Goal: Task Accomplishment & Management: Manage account settings

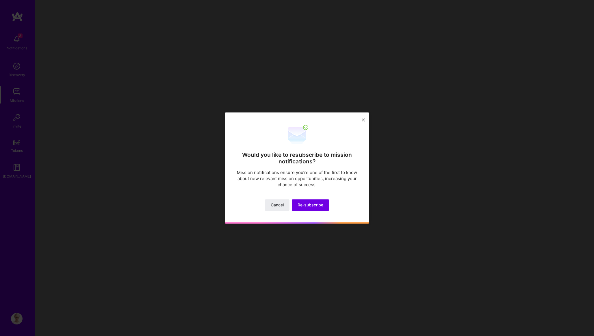
click at [364, 119] on icon at bounding box center [363, 119] width 3 height 3
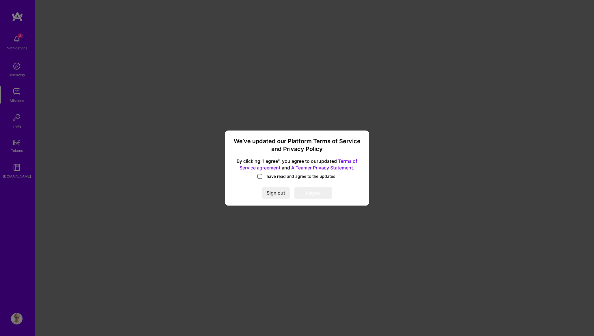
click at [259, 176] on span at bounding box center [259, 176] width 5 height 5
click at [0, 0] on input "I have read and agree to the updates." at bounding box center [0, 0] width 0 height 0
click at [313, 195] on button "I agree" at bounding box center [313, 193] width 38 height 12
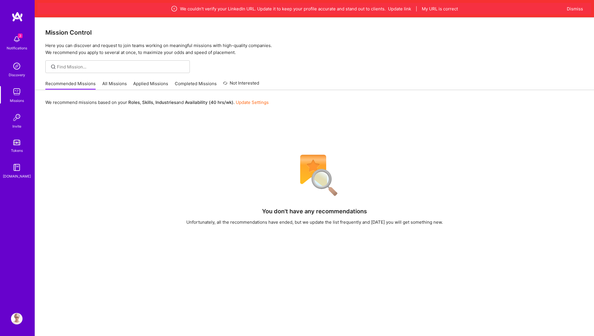
click at [16, 36] on img at bounding box center [17, 40] width 12 height 12
click at [273, 147] on div "3 3 Notifications Discovery Missions Invite Tokens A.Guide Profile Close Mark a…" at bounding box center [297, 212] width 594 height 424
click at [115, 86] on link "All Missions" at bounding box center [114, 86] width 25 height 10
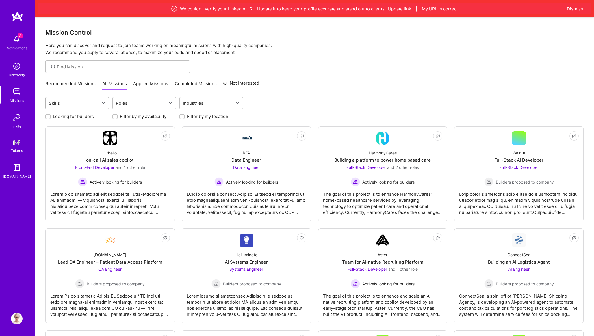
click at [92, 102] on div "Skills" at bounding box center [73, 103] width 54 height 12
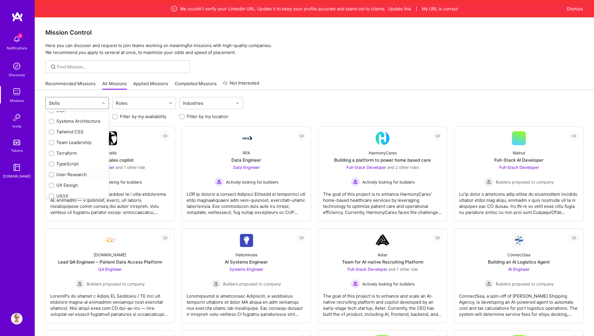
scroll to position [777, 0]
click at [51, 171] on input "checkbox" at bounding box center [52, 171] width 4 height 4
checkbox input "true"
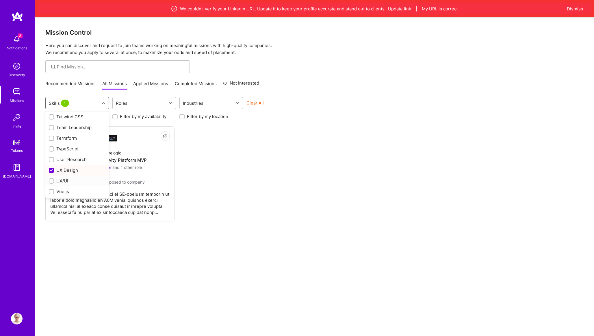
click at [51, 181] on input "checkbox" at bounding box center [52, 181] width 4 height 4
checkbox input "true"
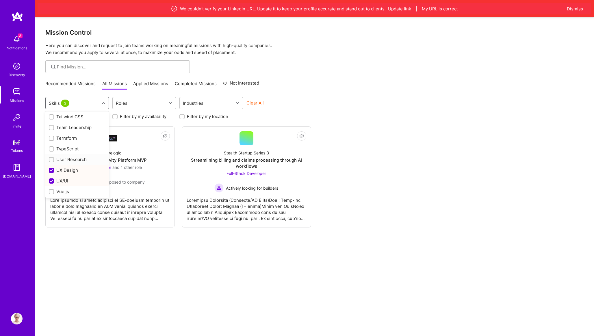
click at [50, 159] on input "checkbox" at bounding box center [52, 160] width 4 height 4
checkbox input "true"
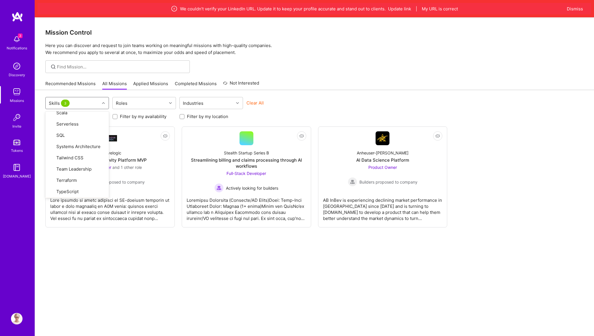
click at [86, 252] on div "option User Research, selected. option UX/UI focused, 79 of 80. 80 results avai…" at bounding box center [314, 224] width 559 height 269
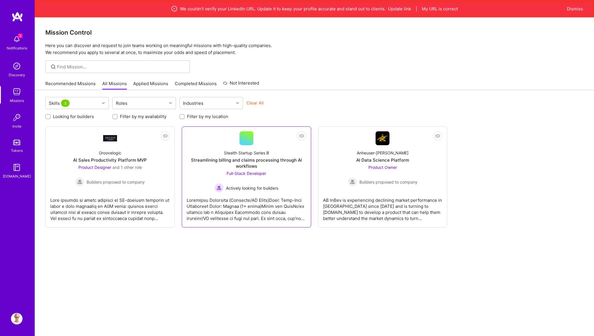
click at [200, 217] on div at bounding box center [247, 207] width 120 height 29
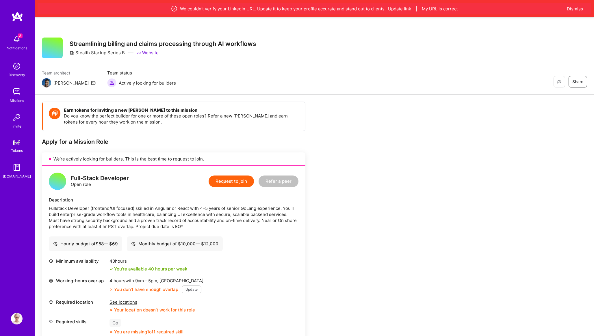
click at [16, 42] on img at bounding box center [17, 40] width 12 height 12
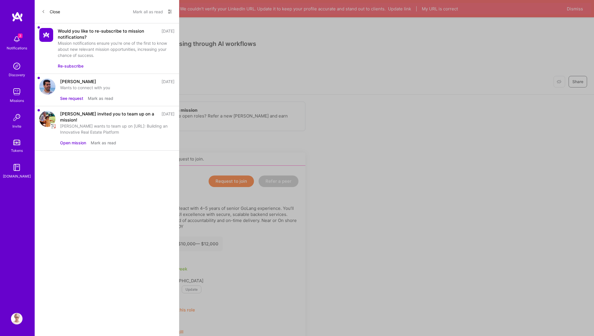
click at [153, 14] on button "Mark all as read" at bounding box center [148, 11] width 30 height 9
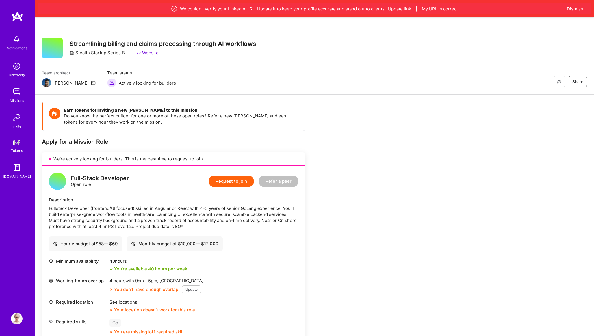
click at [9, 41] on div "Notifications Discovery Missions Invite Tokens A.Guide" at bounding box center [17, 105] width 35 height 147
click at [14, 319] on img at bounding box center [17, 319] width 12 height 12
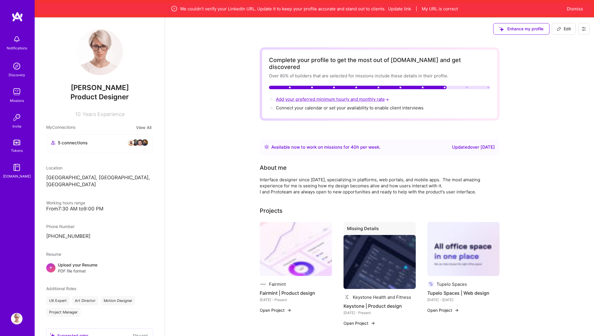
click at [303, 96] on span "Add your preferred minimum hourly and monthly rate →" at bounding box center [333, 98] width 114 height 5
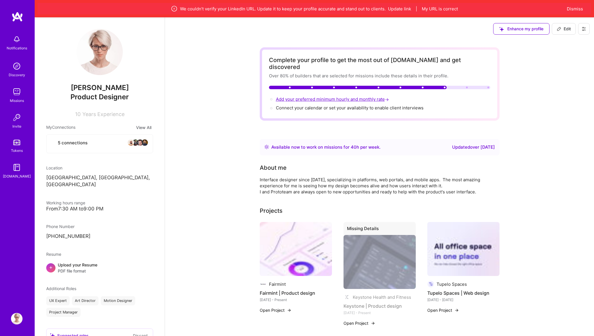
scroll to position [276, 0]
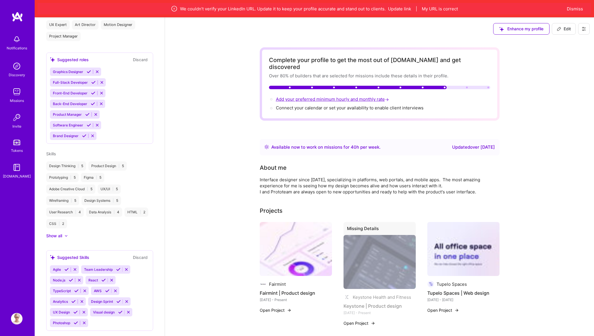
select select "UA"
select select "Right Now"
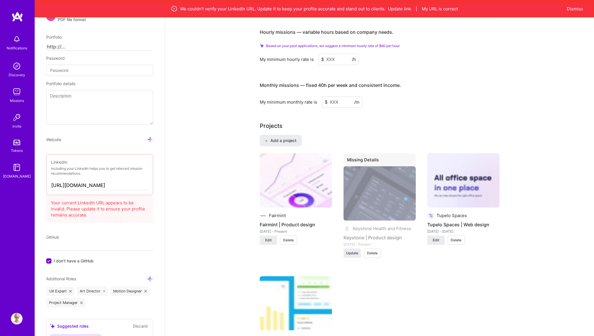
scroll to position [333, 0]
click at [334, 53] on input at bounding box center [338, 58] width 40 height 11
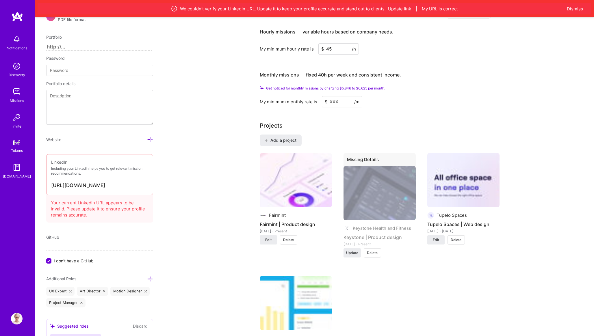
type input "45"
click at [339, 96] on input at bounding box center [342, 101] width 40 height 11
click at [395, 9] on button "Update link" at bounding box center [399, 9] width 23 height 6
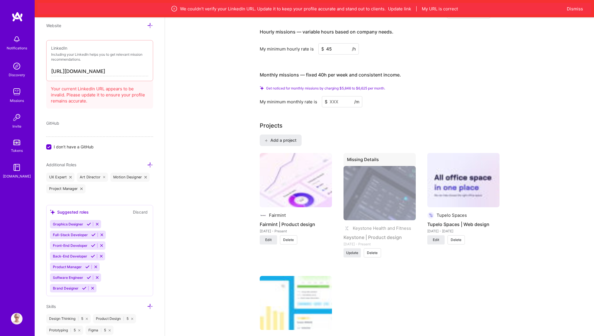
scroll to position [377, 0]
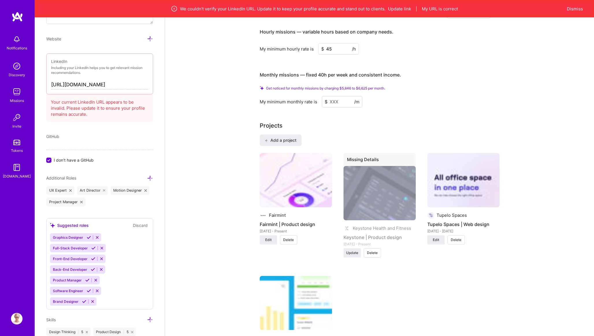
click at [104, 86] on input "https://linkedin.com/in/katja-korolenko-808600159" at bounding box center [99, 84] width 97 height 9
click at [114, 84] on input "https://linkedin.com/in/katja-korolenko-808600159" at bounding box center [99, 84] width 97 height 9
click at [118, 85] on input "https://linkedin.com/in/katja-korolenko-808600159" at bounding box center [99, 84] width 97 height 9
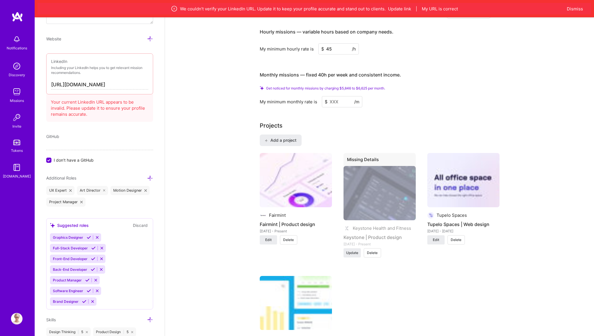
paste input "www.linkedin.com/in/kateryna-korolenko/"
type input "https://www.linkedin.com/in/kateryna-korolenko/"
click at [128, 118] on div "Your current LinkedIn URL appears to be invalid. Please update it to ensure you…" at bounding box center [99, 107] width 107 height 30
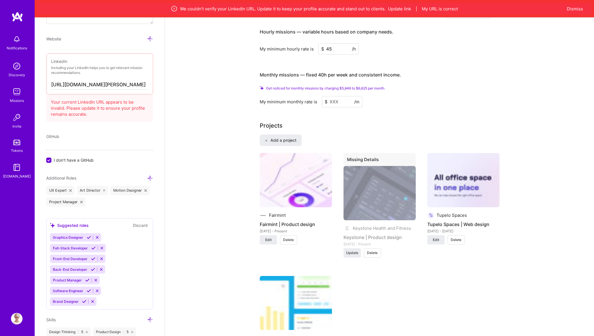
click at [182, 88] on div "Complete your profile to get the most out of A.Team and get discovered Over 80%…" at bounding box center [379, 197] width 429 height 980
click at [134, 40] on div "Website" at bounding box center [99, 39] width 107 height 7
click at [67, 137] on div "GitHub" at bounding box center [99, 136] width 107 height 6
click at [120, 105] on div "Your current LinkedIn URL appears to be invalid. Please update it to ensure you…" at bounding box center [99, 107] width 107 height 30
click at [393, 8] on button "Update link" at bounding box center [399, 9] width 23 height 6
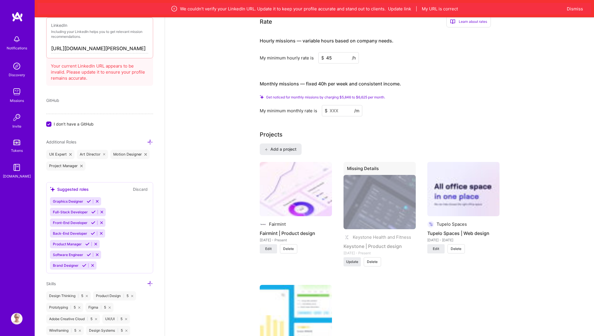
scroll to position [320, 0]
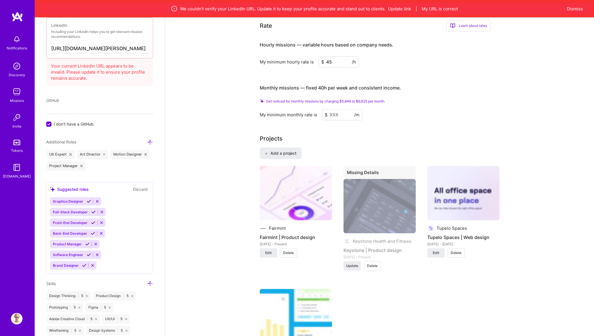
click at [334, 57] on input "45" at bounding box center [338, 61] width 40 height 11
type input "50"
click at [338, 110] on input at bounding box center [342, 114] width 40 height 11
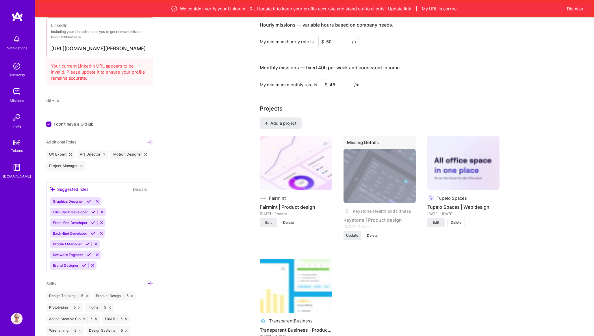
scroll to position [335, 0]
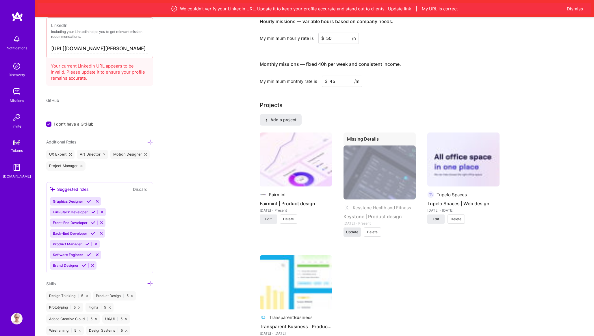
type input "45"
click at [351, 230] on span "Update" at bounding box center [352, 232] width 12 height 5
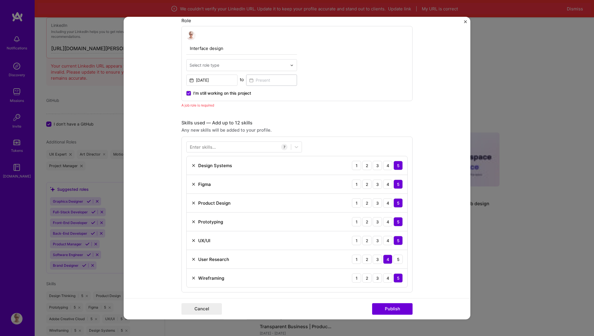
scroll to position [358, 0]
click at [204, 92] on span "I’m still working on this project" at bounding box center [222, 92] width 58 height 6
click at [0, 0] on input "I’m still working on this project" at bounding box center [0, 0] width 0 height 0
click at [261, 81] on input at bounding box center [271, 78] width 51 height 11
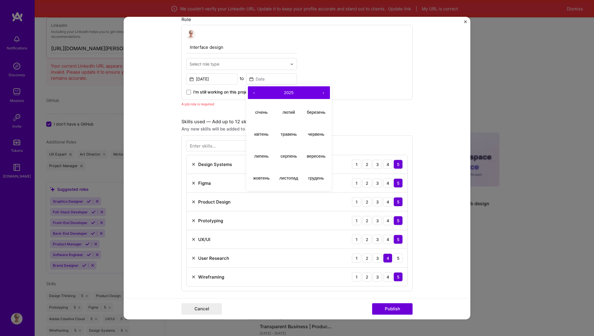
click at [256, 92] on button "‹" at bounding box center [254, 92] width 13 height 13
click at [260, 114] on abbr "січень" at bounding box center [261, 112] width 12 height 5
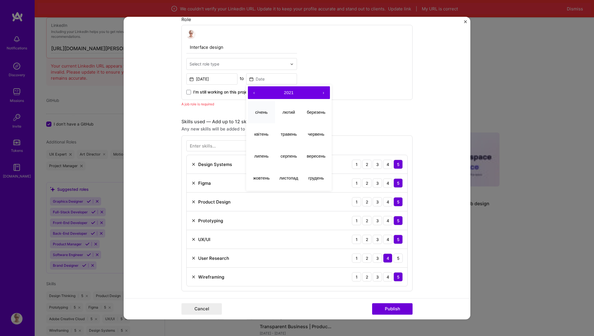
type input "Jan, 2021"
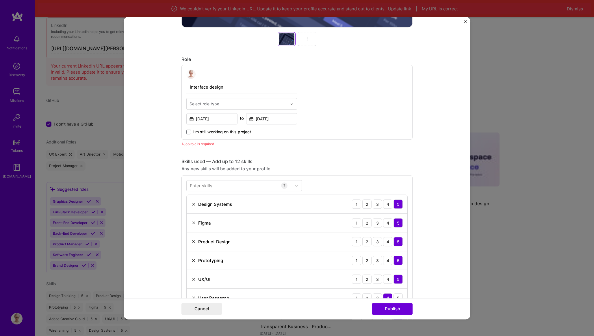
scroll to position [296, 0]
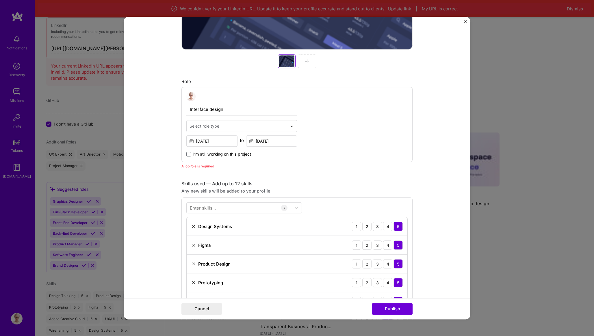
click at [208, 129] on div at bounding box center [238, 125] width 98 height 7
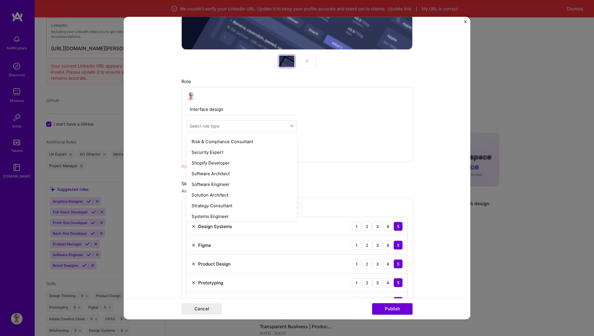
scroll to position [665, 0]
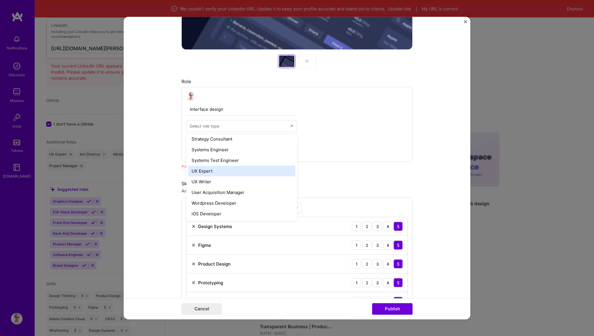
click at [210, 172] on div "UX Expert" at bounding box center [241, 171] width 107 height 11
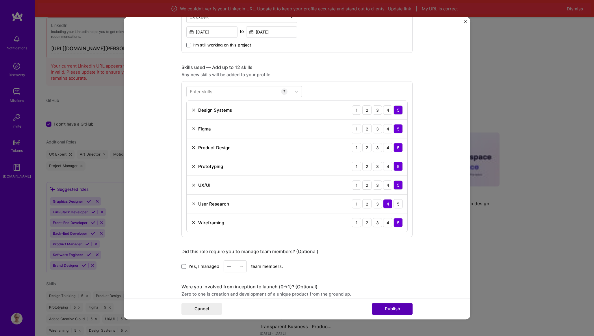
click at [398, 311] on button "Publish" at bounding box center [392, 309] width 40 height 12
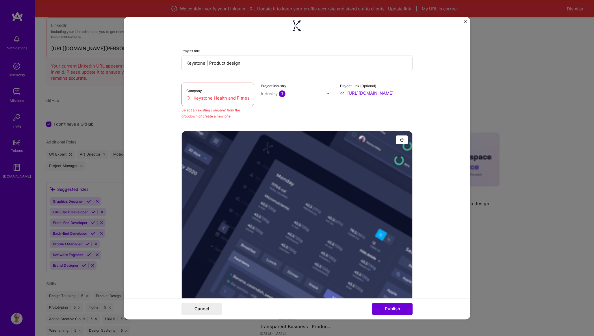
scroll to position [63, 0]
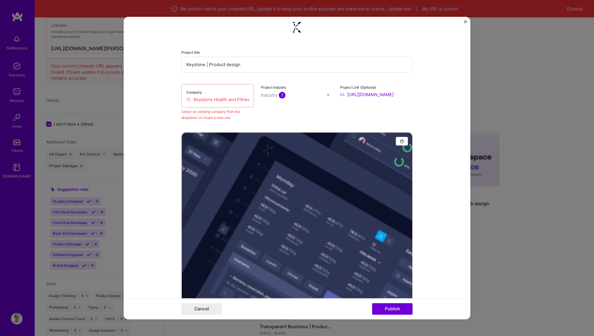
click at [234, 96] on div "Company Keystone Health and Fitness" at bounding box center [217, 95] width 73 height 23
click at [211, 105] on div "Company Keystone Health and Fitness" at bounding box center [217, 95] width 73 height 23
click at [227, 68] on input "Keystone | Product design" at bounding box center [296, 65] width 231 height 16
click at [220, 104] on div "Company Keystone Health and Fitness" at bounding box center [217, 95] width 73 height 23
click at [213, 116] on div "Select an existing company from the dropdown or create a new one" at bounding box center [217, 115] width 73 height 12
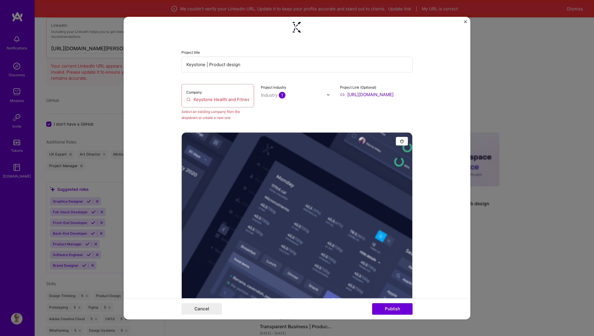
click at [191, 98] on input "Keystone Health and Fitness" at bounding box center [217, 99] width 63 height 6
click at [223, 100] on input "Keystone Health and Fitness" at bounding box center [217, 99] width 63 height 6
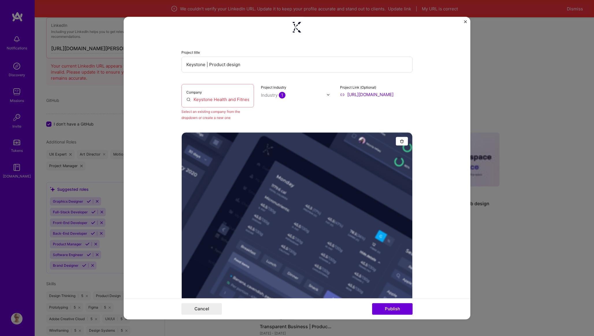
click at [315, 106] on div "Project industry Industry 1" at bounding box center [297, 102] width 73 height 37
click at [270, 96] on div "Industry 1" at bounding box center [273, 95] width 25 height 6
type input "heal"
click at [269, 107] on span at bounding box center [268, 107] width 5 height 5
type input "sport"
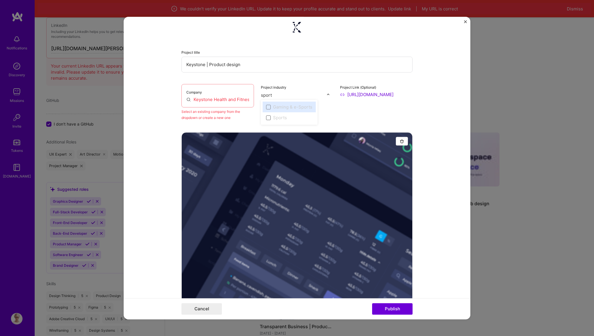
click at [269, 117] on span at bounding box center [268, 118] width 5 height 5
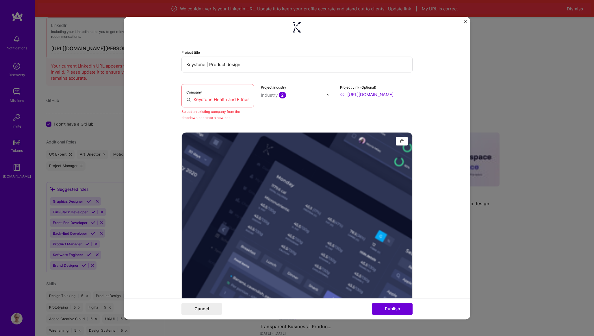
click at [214, 99] on input "Keystone Health and Fitness" at bounding box center [217, 99] width 63 height 6
click at [215, 100] on input "Keystone Health and Fitness" at bounding box center [217, 99] width 63 height 6
click at [217, 64] on input "Keystone | Product design" at bounding box center [296, 65] width 231 height 16
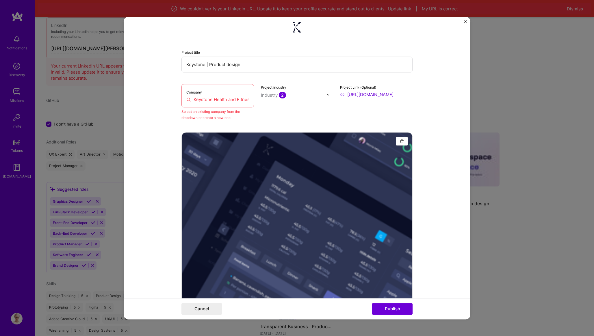
click at [196, 107] on div "Company Keystone Health and Fitness" at bounding box center [217, 95] width 73 height 23
click at [198, 101] on input "Keystone Health and Fitness" at bounding box center [217, 99] width 63 height 6
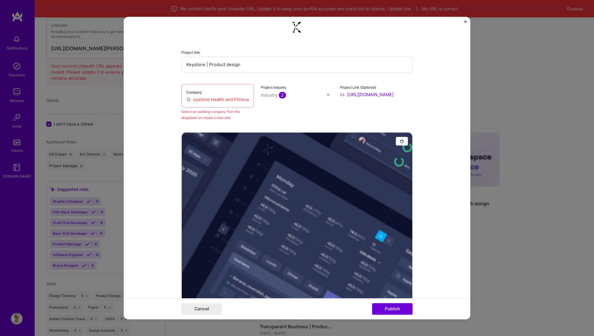
click at [280, 117] on div "Project industry Industry 2" at bounding box center [297, 102] width 73 height 37
click at [380, 308] on button "Publish" at bounding box center [392, 309] width 40 height 12
click at [204, 101] on input "Keystone Health and Fitness" at bounding box center [217, 99] width 63 height 6
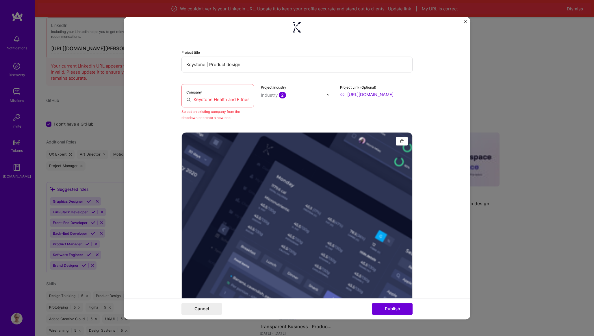
click at [204, 101] on input "Keystone Health and Fitness" at bounding box center [217, 99] width 63 height 6
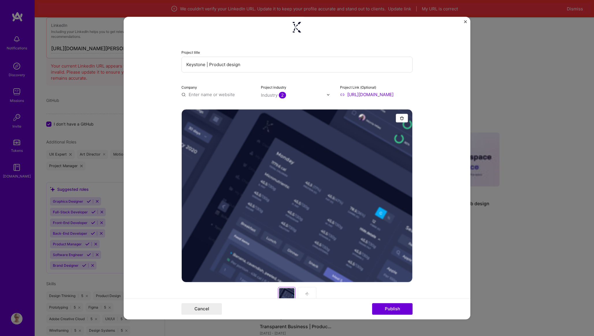
click at [205, 94] on input "text" at bounding box center [217, 95] width 73 height 6
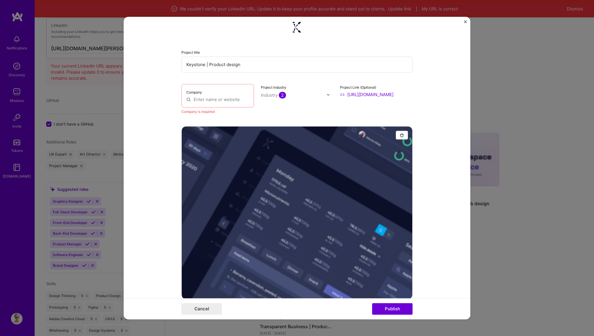
drag, startPoint x: 394, startPoint y: 95, endPoint x: 339, endPoint y: 95, distance: 54.9
click at [339, 95] on div "Company Company is required Project industry Industry 2 Project Link (Optional)…" at bounding box center [296, 99] width 231 height 31
click at [206, 99] on input "text" at bounding box center [217, 99] width 63 height 6
paste input "https://keystone.fit/"
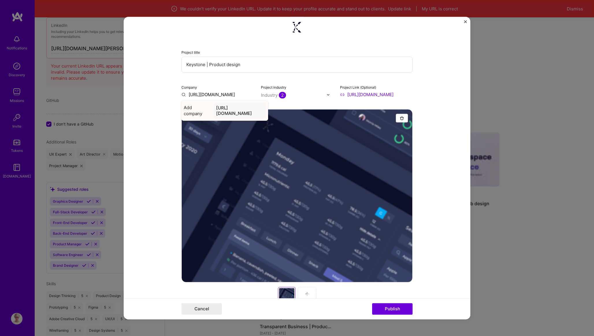
type input "https://keystone.fit/"
click at [234, 110] on div "https://keystone.fit/" at bounding box center [240, 111] width 52 height 16
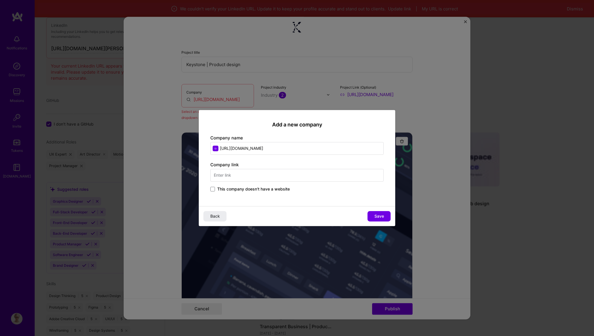
click at [247, 147] on input "https://keystone.fit/" at bounding box center [296, 148] width 173 height 13
click at [231, 176] on input "text" at bounding box center [296, 175] width 173 height 13
paste input "https://keystone.fit/"
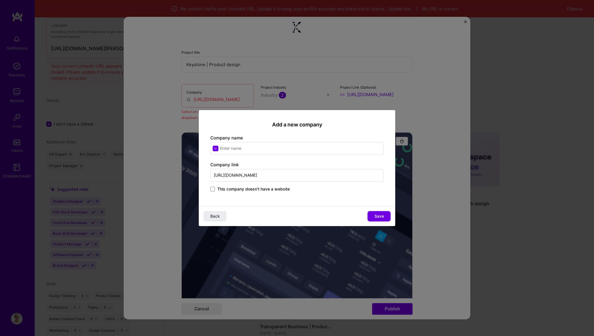
type input "https://keystone.fit/"
click at [241, 145] on input "text" at bounding box center [296, 148] width 173 height 13
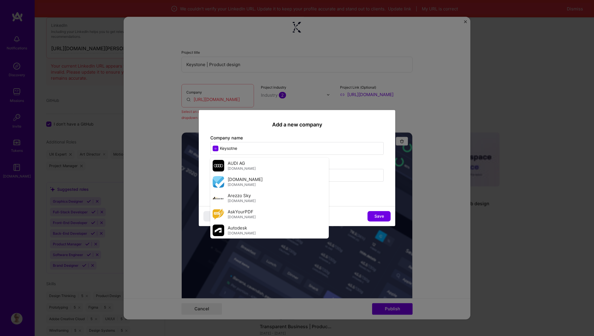
type input "Keysotne"
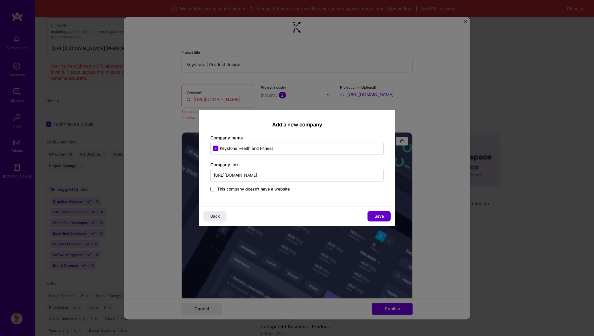
type input "Keystone Health and Fitness"
click at [379, 217] on span "Save" at bounding box center [379, 216] width 10 height 6
type input "Keystone Health and Fitness"
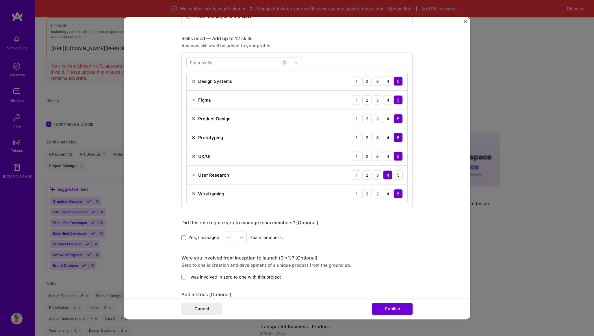
scroll to position [507, 0]
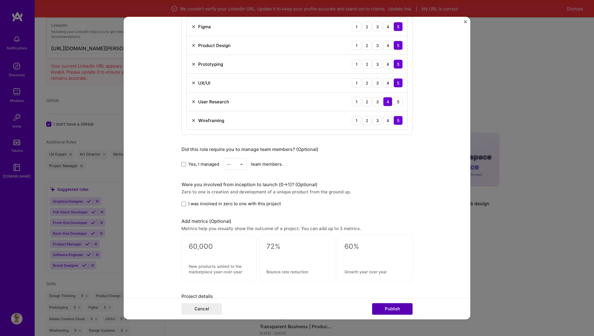
click at [398, 306] on button "Publish" at bounding box center [392, 309] width 40 height 12
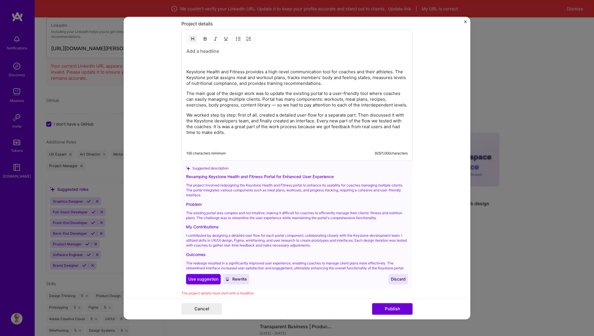
scroll to position [784, 0]
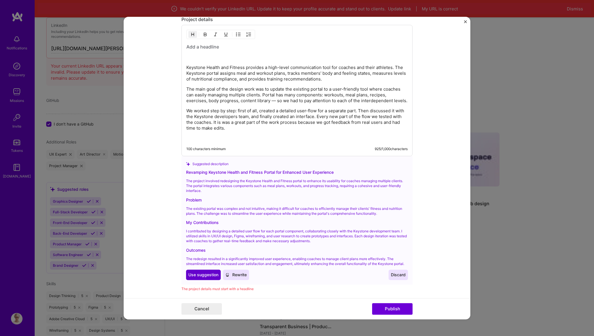
click at [202, 278] on span "Use suggestion" at bounding box center [203, 275] width 30 height 6
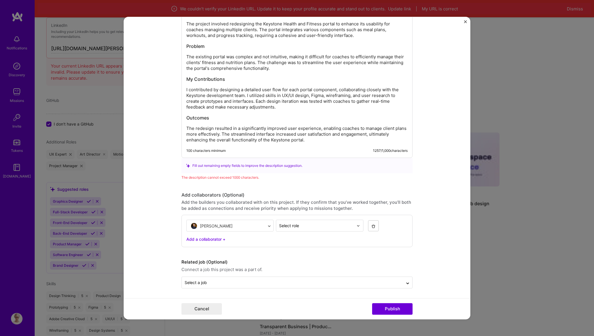
scroll to position [772, 0]
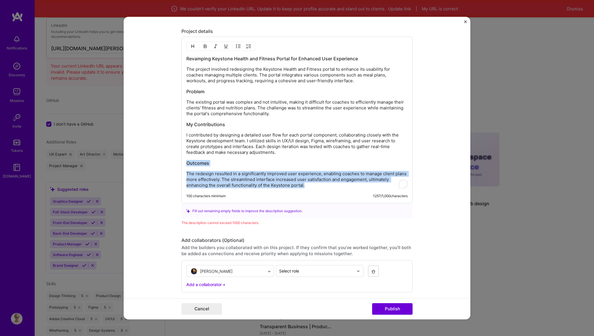
drag, startPoint x: 313, startPoint y: 190, endPoint x: 228, endPoint y: 157, distance: 90.4
click at [228, 157] on div "Revamping Keystone Health and Fitness Portal for Enhanced User Experience The p…" at bounding box center [296, 120] width 231 height 167
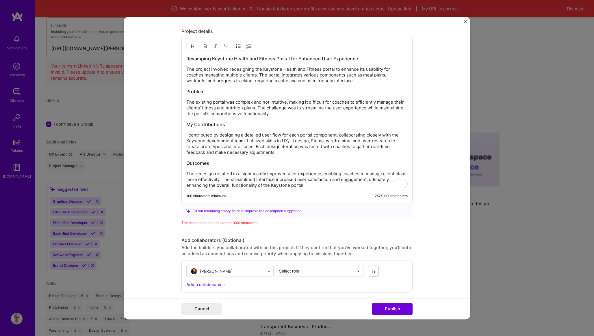
click at [231, 212] on div "Fill out remaining empty fields to improve the description suggestion." at bounding box center [297, 211] width 222 height 6
click at [304, 186] on p "The redesign resulted in a significantly improved user experience, enabling coa…" at bounding box center [296, 179] width 221 height 17
click at [229, 143] on p "I contributed by designing a detailed user flow for each portal component, coll…" at bounding box center [296, 144] width 221 height 23
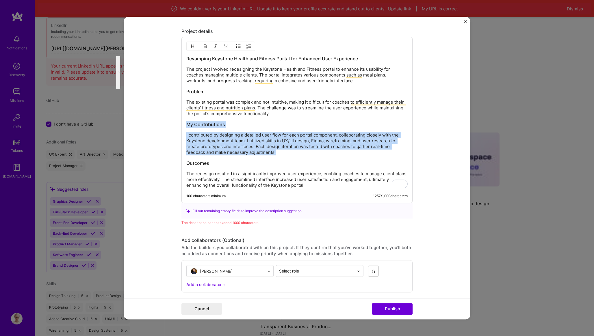
drag, startPoint x: 292, startPoint y: 154, endPoint x: 184, endPoint y: 126, distance: 111.6
click at [184, 126] on div "Revamping Keystone Health and Fitness Portal for Enhanced User Experience The p…" at bounding box center [296, 120] width 231 height 167
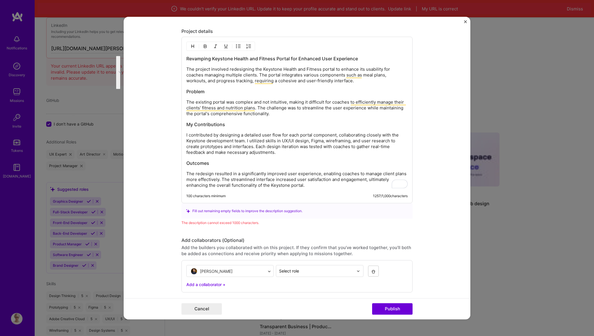
click at [227, 81] on p "The project involved redesigning the Keystone Health and Fitness portal to enha…" at bounding box center [296, 75] width 221 height 17
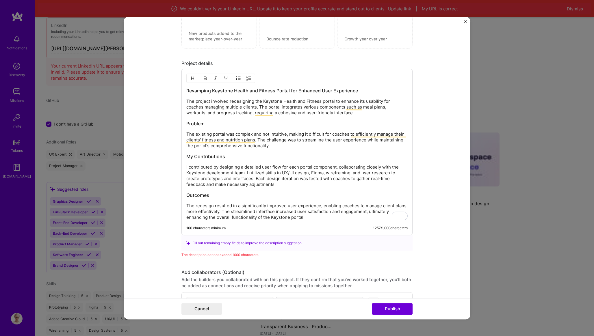
scroll to position [728, 0]
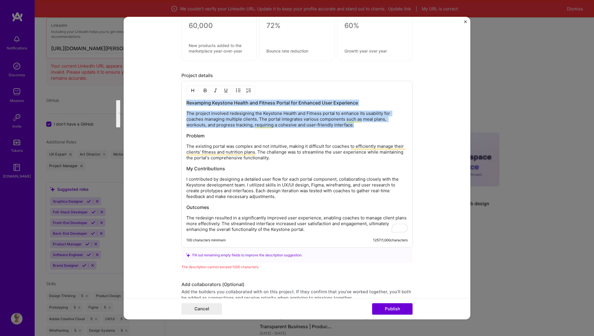
drag, startPoint x: 367, startPoint y: 126, endPoint x: 181, endPoint y: 101, distance: 187.2
click at [181, 101] on div "This project is missing details. To be able to apply to missions with this proj…" at bounding box center [297, 168] width 347 height 303
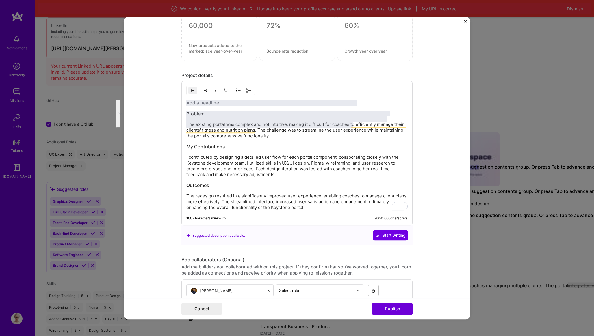
click at [204, 117] on h3 "Problem" at bounding box center [296, 114] width 221 height 6
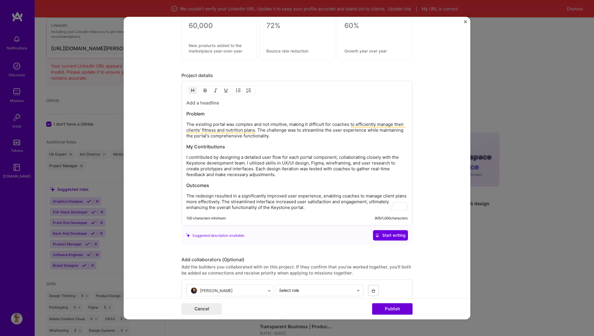
click at [187, 114] on h3 "Problem" at bounding box center [296, 114] width 221 height 6
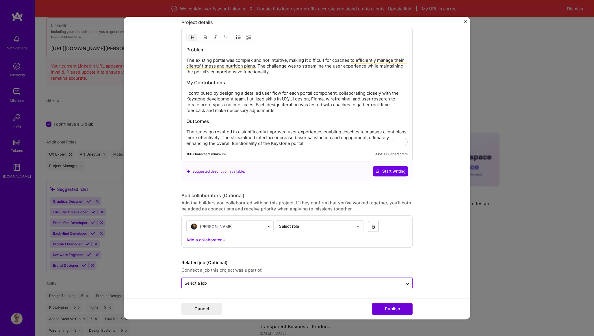
scroll to position [783, 0]
click at [260, 280] on input "text" at bounding box center [292, 282] width 215 height 6
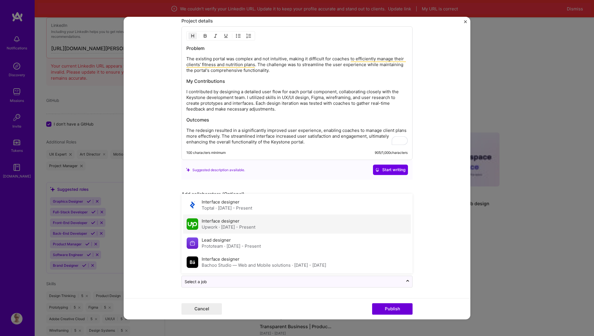
click at [253, 226] on span "· Sep 2018 - Present" at bounding box center [237, 227] width 37 height 5
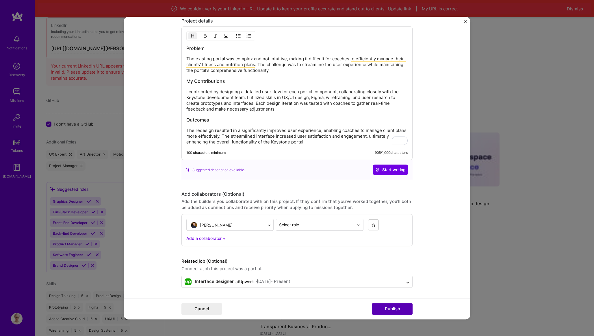
click at [385, 309] on button "Publish" at bounding box center [392, 309] width 40 height 12
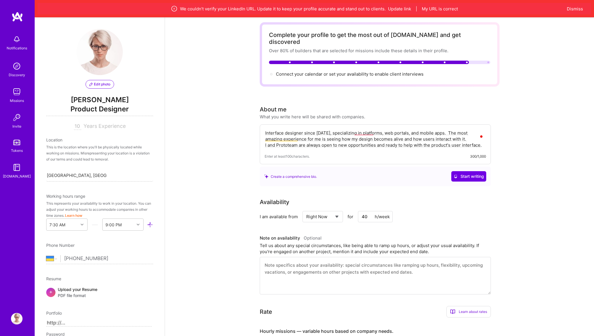
scroll to position [0, 0]
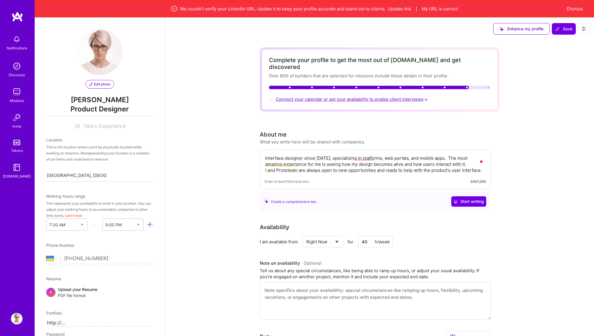
click at [370, 96] on span "Connect your calendar or set your availability to enable client interviews →" at bounding box center [352, 98] width 153 height 5
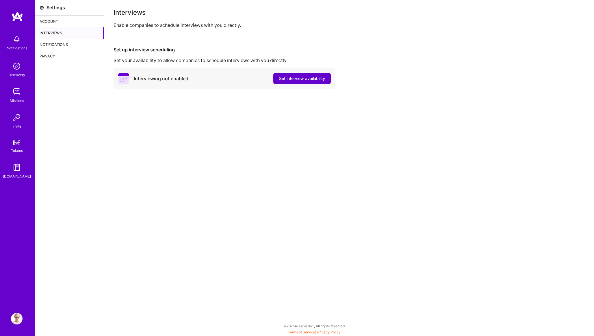
click at [292, 75] on button "Set interview availability" at bounding box center [301, 79] width 57 height 12
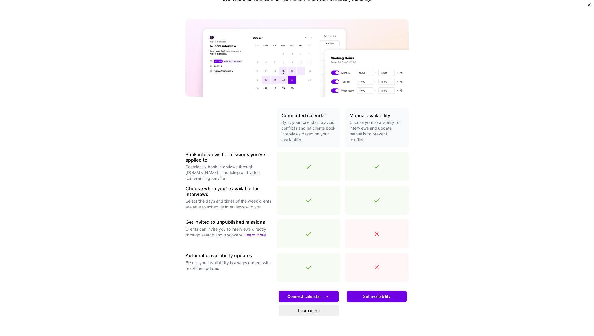
scroll to position [53, 0]
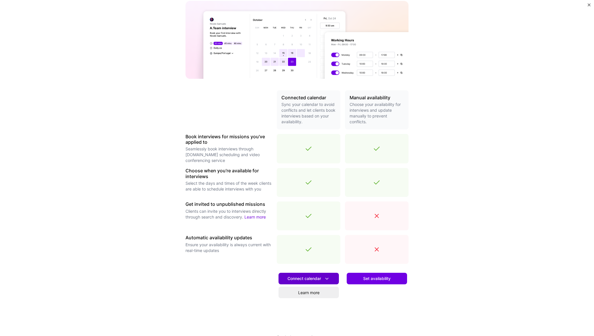
click at [308, 276] on span "Connect calendar" at bounding box center [308, 279] width 42 height 6
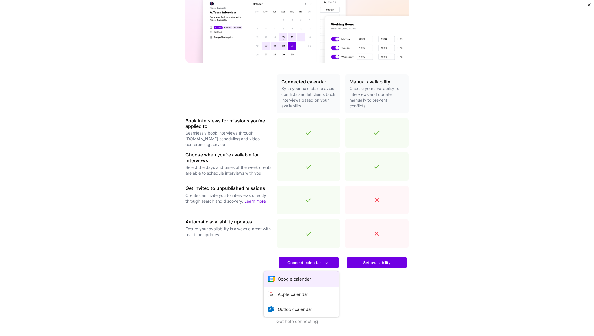
click at [296, 283] on button "Google calendar" at bounding box center [301, 279] width 75 height 15
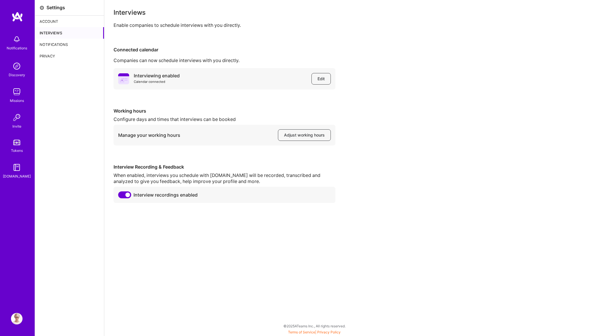
click at [42, 19] on div "Account" at bounding box center [69, 22] width 69 height 12
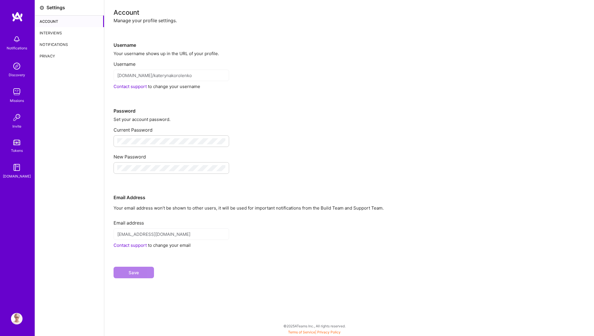
click at [18, 315] on img at bounding box center [17, 319] width 12 height 12
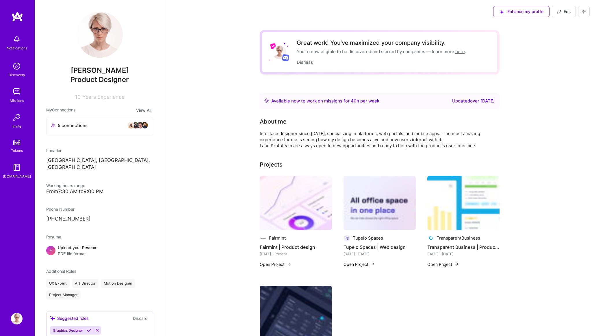
click at [505, 15] on button "Enhance my profile" at bounding box center [521, 12] width 56 height 12
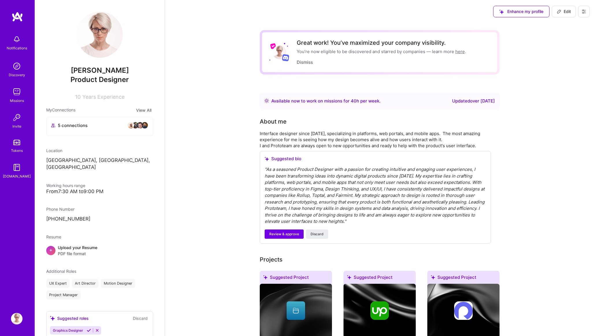
click at [289, 169] on div "" As a seasoned Product Designer with a passion for creating intuitive and enga…" at bounding box center [375, 195] width 221 height 59
click at [293, 135] on div "Interface designer since [DATE], specializing in platforms, web portals, and mo…" at bounding box center [375, 140] width 231 height 18
click at [302, 135] on div "Interface designer since [DATE], specializing in platforms, web portals, and mo…" at bounding box center [375, 140] width 231 height 18
click at [372, 133] on div "Interface designer since [DATE], specializing in platforms, web portals, and mo…" at bounding box center [375, 140] width 231 height 18
click at [558, 11] on icon at bounding box center [558, 11] width 3 height 3
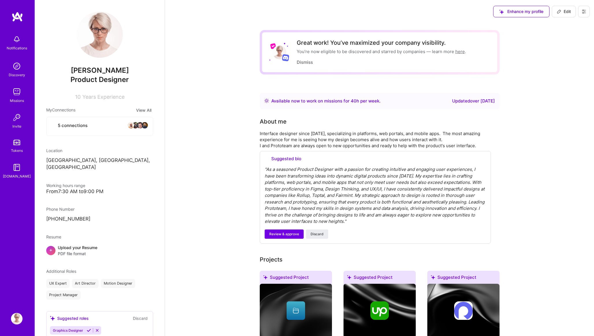
select select "UA"
select select "Right Now"
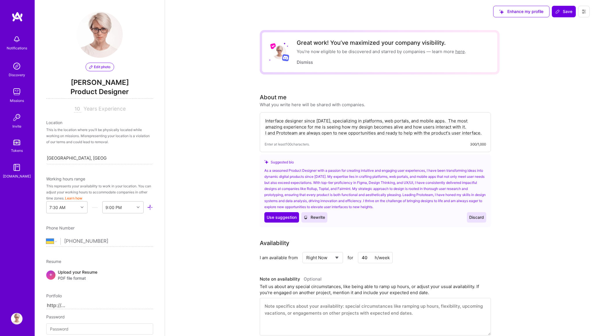
scroll to position [271, 0]
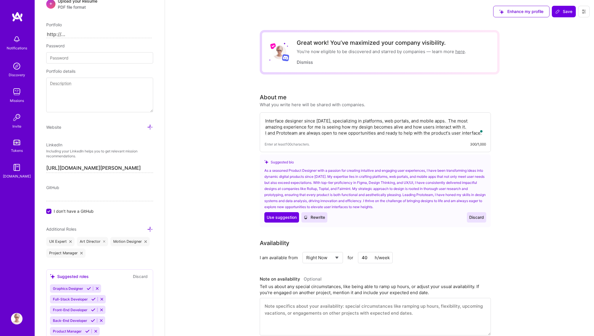
click at [320, 127] on textarea "Interface designer since [DATE], specializing in platforms, web portals, and mo…" at bounding box center [375, 126] width 221 height 19
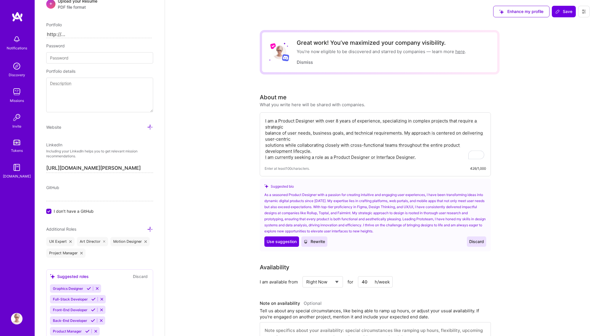
click at [287, 129] on textarea "I am a Product Designer with over 8 years of experience, specializing in comple…" at bounding box center [375, 139] width 221 height 44
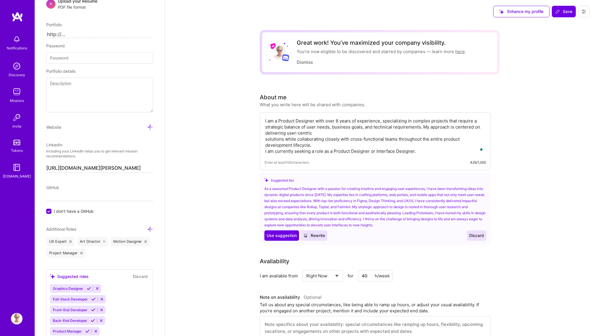
click at [322, 130] on textarea "I am a Product Designer with over 8 years of experience, specializing in comple…" at bounding box center [375, 136] width 221 height 38
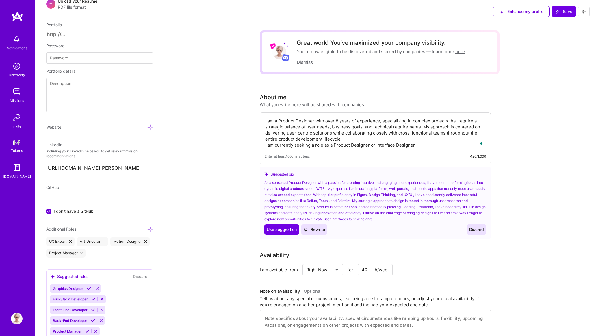
click at [358, 138] on textarea "I am a Product Designer with over 8 years of experience, specializing in comple…" at bounding box center [375, 132] width 221 height 31
type textarea "I am a Product Designer with over 8 years of experience, specializing in comple…"
click at [565, 13] on span "Save" at bounding box center [563, 12] width 17 height 6
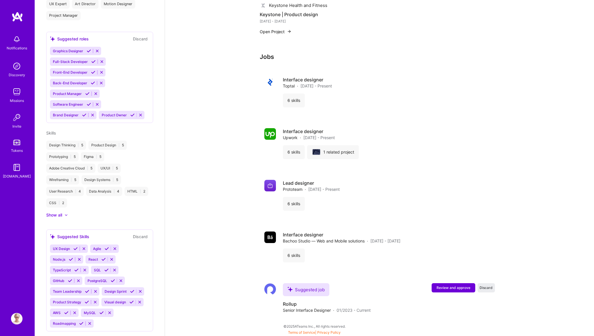
scroll to position [286, 0]
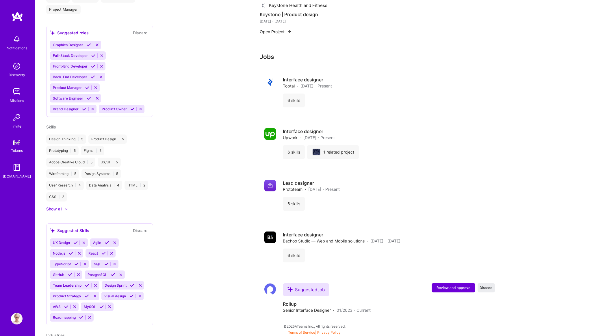
click at [75, 241] on icon at bounding box center [75, 243] width 4 height 4
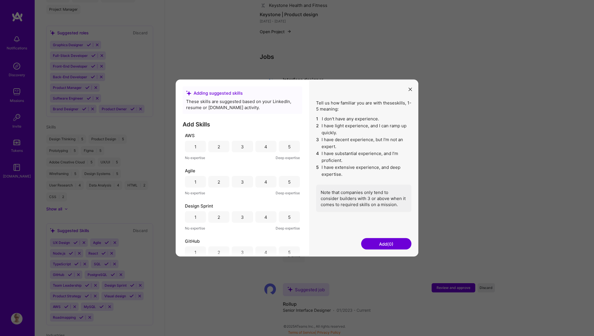
click at [288, 147] on div "5" at bounding box center [289, 147] width 3 height 6
click at [288, 182] on div "5" at bounding box center [289, 182] width 3 height 6
click at [288, 218] on div "5" at bounding box center [289, 217] width 3 height 6
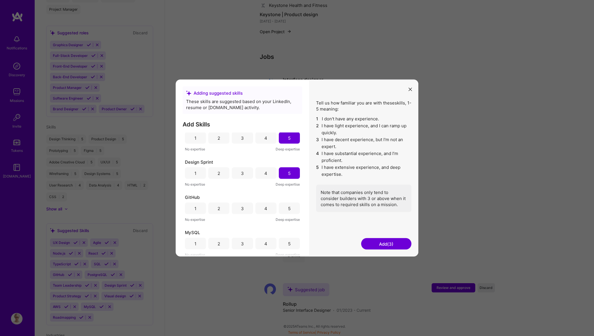
click at [238, 208] on div "3" at bounding box center [242, 209] width 21 height 12
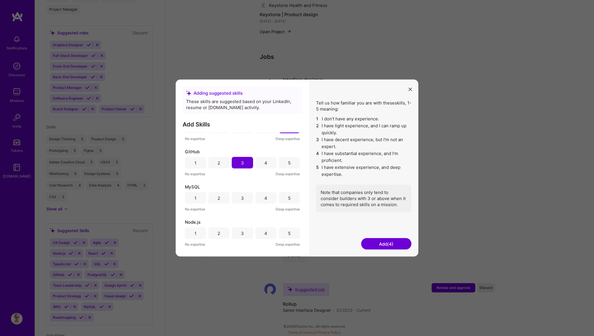
scroll to position [92, 0]
click at [194, 196] on div "1" at bounding box center [195, 196] width 21 height 12
click at [192, 231] on div "1" at bounding box center [195, 231] width 21 height 12
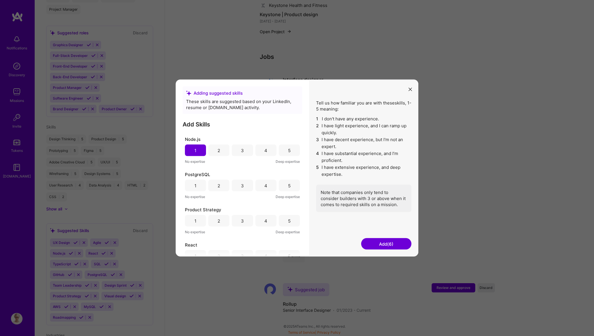
scroll to position [190, 0]
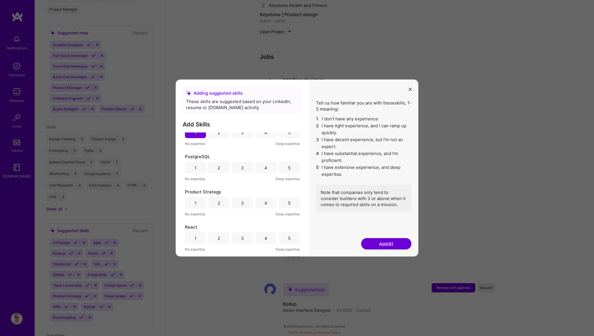
click at [256, 204] on div "4" at bounding box center [265, 203] width 21 height 12
click at [197, 234] on div "1" at bounding box center [195, 239] width 21 height 12
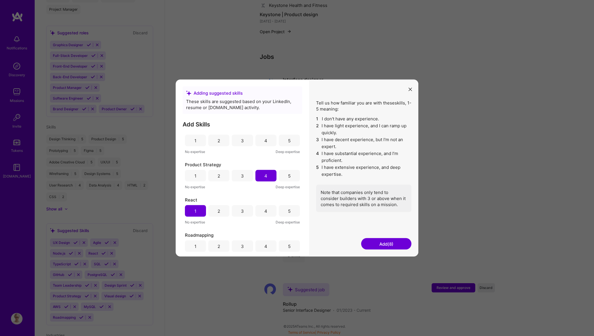
scroll to position [241, 0]
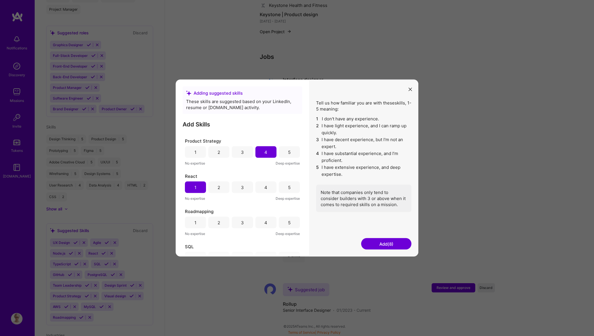
click at [222, 189] on div "2" at bounding box center [218, 188] width 21 height 12
click at [194, 227] on div "1" at bounding box center [195, 223] width 21 height 12
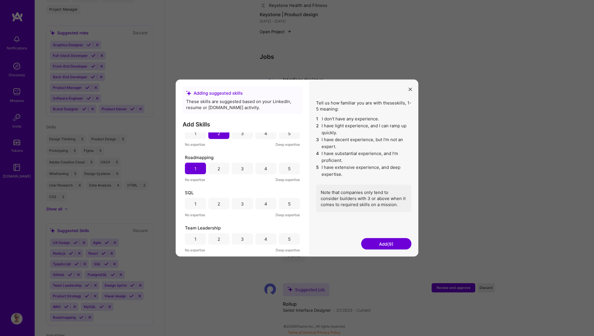
scroll to position [313, 0]
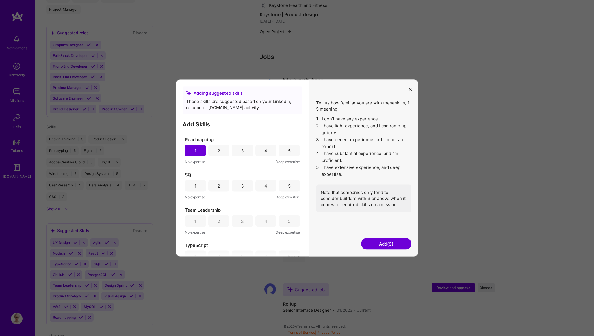
click at [196, 151] on div "1" at bounding box center [195, 151] width 21 height 12
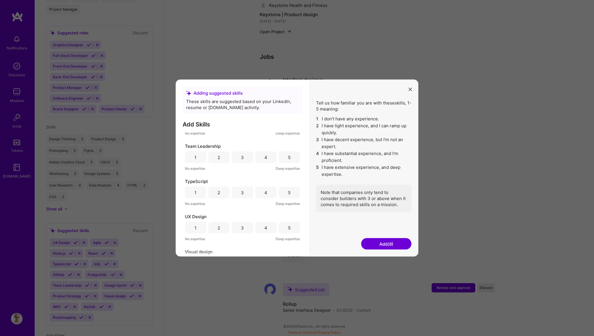
scroll to position [397, 0]
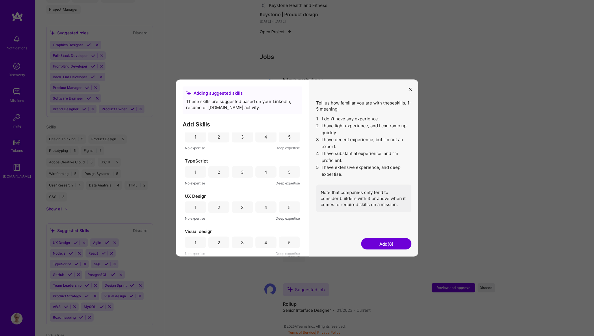
click at [281, 207] on div "5" at bounding box center [289, 208] width 21 height 12
click at [284, 243] on div "5" at bounding box center [289, 243] width 21 height 12
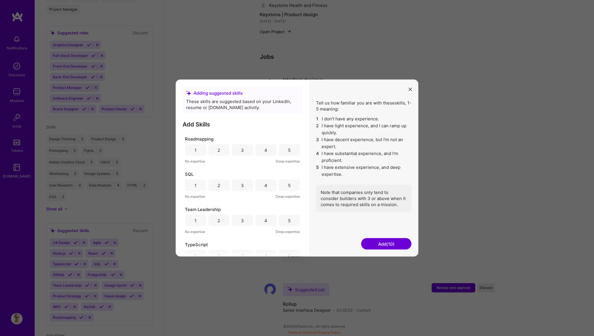
scroll to position [291, 0]
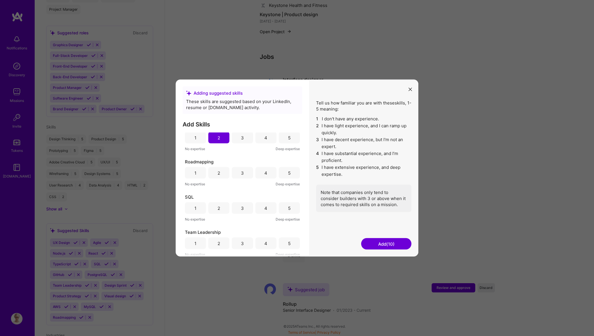
click at [262, 242] on div "4" at bounding box center [265, 244] width 21 height 12
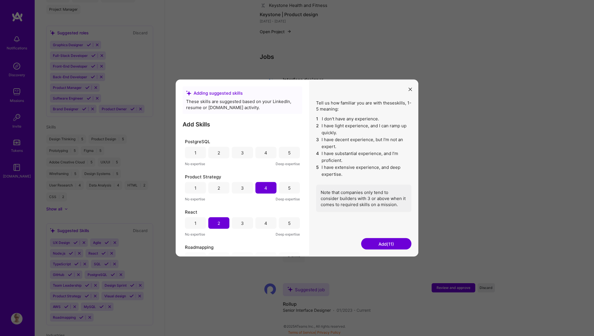
scroll to position [204, 0]
click at [219, 223] on div "2" at bounding box center [219, 224] width 3 height 6
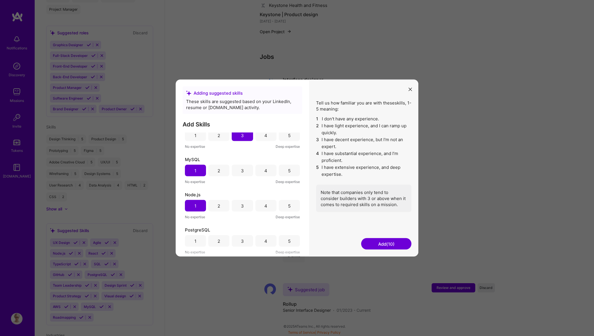
scroll to position [113, 0]
click at [191, 212] on div "1" at bounding box center [195, 210] width 21 height 12
click at [191, 166] on span "MySQL" at bounding box center [192, 164] width 15 height 6
click at [191, 174] on div "1" at bounding box center [195, 175] width 21 height 12
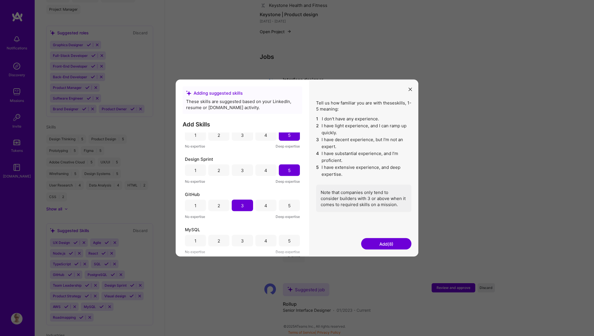
scroll to position [41, 0]
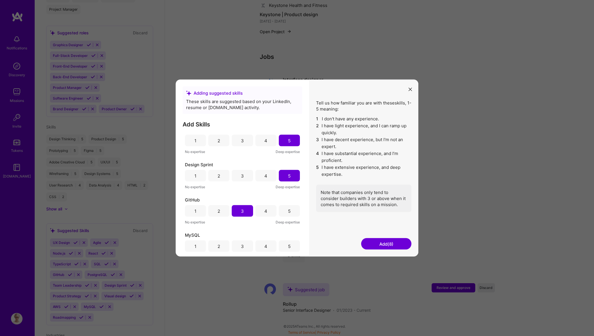
click at [237, 212] on div "3" at bounding box center [242, 211] width 21 height 12
click at [264, 175] on div "4" at bounding box center [265, 176] width 3 height 6
click at [378, 245] on button "Add (7)" at bounding box center [386, 244] width 50 height 12
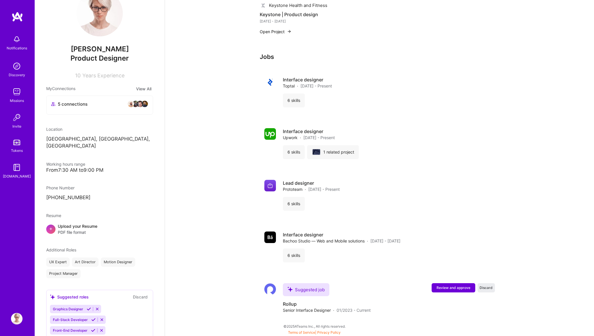
scroll to position [0, 0]
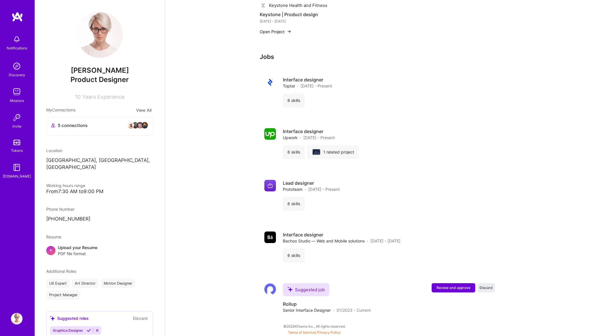
click at [78, 245] on div "Upload your Resume PDF file format" at bounding box center [78, 251] width 40 height 12
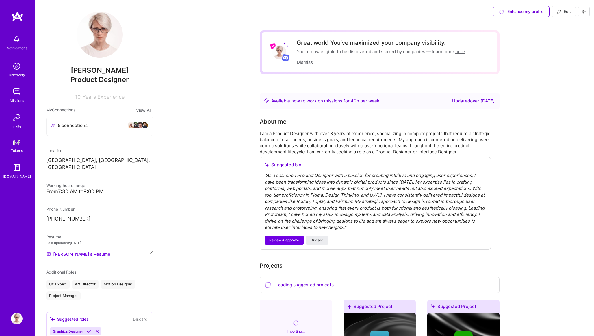
click at [557, 14] on span "Edit" at bounding box center [564, 12] width 14 height 6
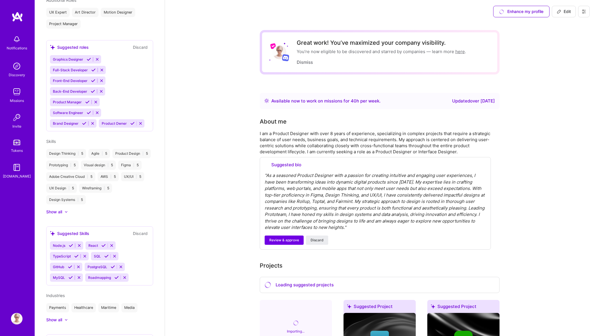
select select "UA"
select select "Right Now"
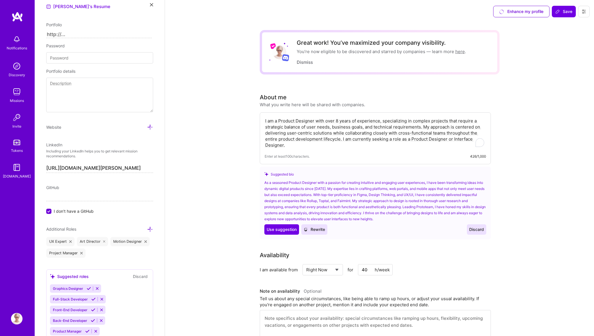
click at [305, 129] on textarea "I am a Product Designer with over 8 years of experience, specializing in comple…" at bounding box center [375, 132] width 221 height 31
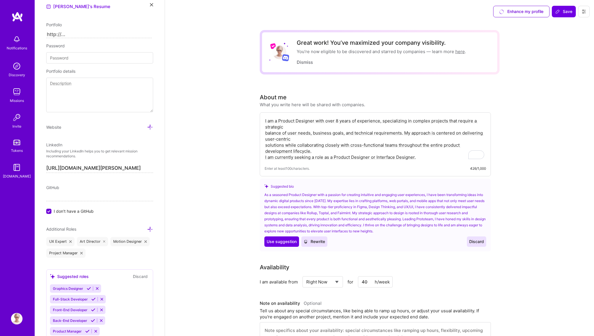
click at [284, 134] on textarea "I am a Product Designer with over 8 years of experience, specializing in comple…" at bounding box center [375, 139] width 221 height 44
paste textarea "Accomplished professional with substantial experience in leading end-to-end des…"
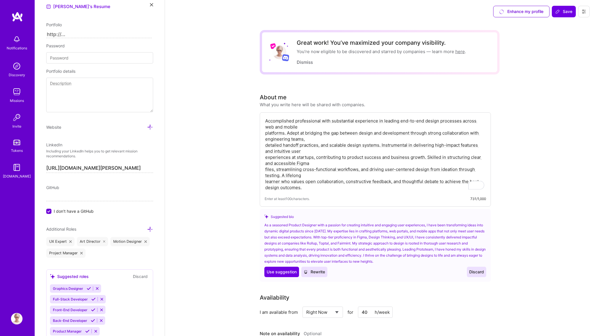
click at [300, 125] on textarea "Accomplished professional with substantial experience in leading end-to-end des…" at bounding box center [375, 154] width 221 height 74
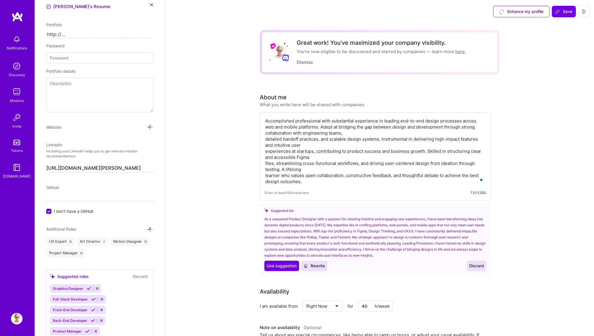
click at [357, 132] on textarea "Accomplished professional with substantial experience in leading end-to-end des…" at bounding box center [375, 151] width 221 height 68
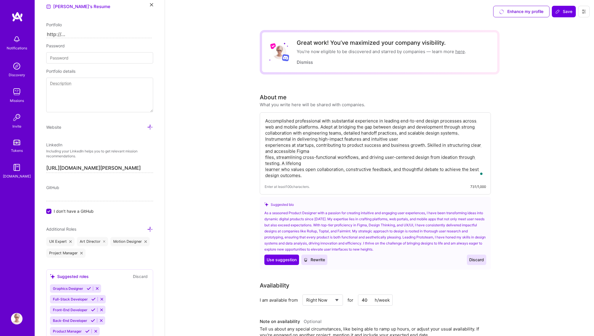
click at [413, 138] on textarea "Accomplished professional with substantial experience in leading end-to-end des…" at bounding box center [375, 148] width 221 height 62
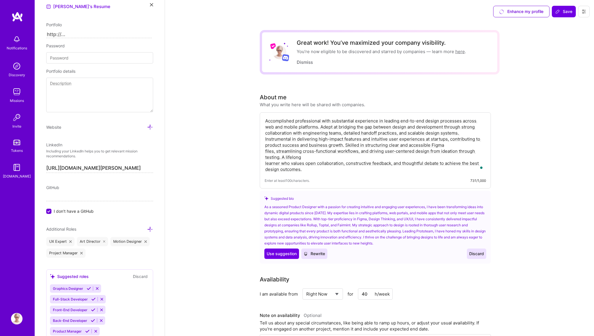
click at [460, 148] on textarea "Accomplished professional with substantial experience in leading end-to-end des…" at bounding box center [375, 145] width 221 height 56
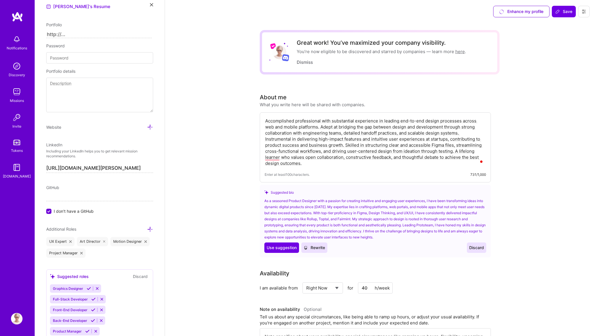
click at [478, 152] on textarea "Accomplished professional with substantial experience in leading end-to-end des…" at bounding box center [375, 142] width 221 height 50
type textarea "Accomplished professional with substantial experience in leading end-to-end des…"
click at [568, 11] on span "Save" at bounding box center [563, 12] width 17 height 6
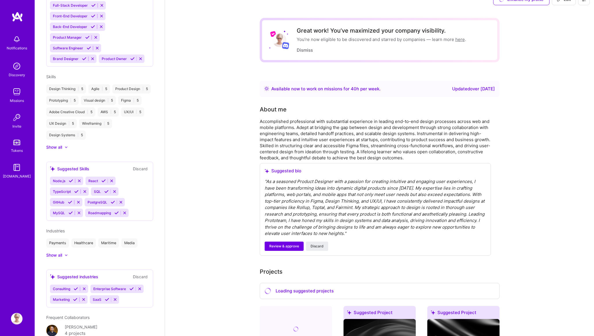
scroll to position [361, 0]
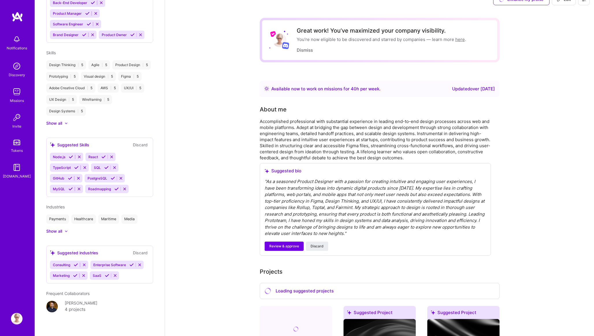
click at [53, 301] on img at bounding box center [52, 307] width 12 height 12
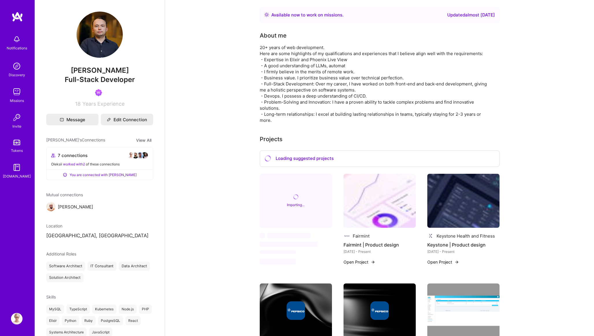
click at [14, 75] on div "Discovery" at bounding box center [17, 75] width 16 height 6
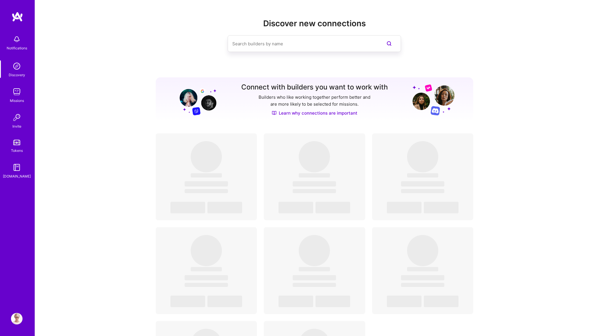
click at [17, 95] on img at bounding box center [17, 92] width 12 height 12
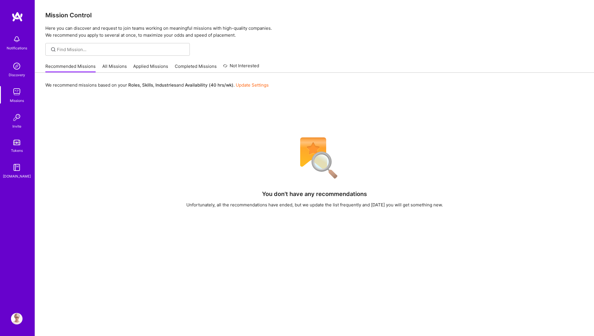
click at [117, 64] on link "All Missions" at bounding box center [114, 68] width 25 height 10
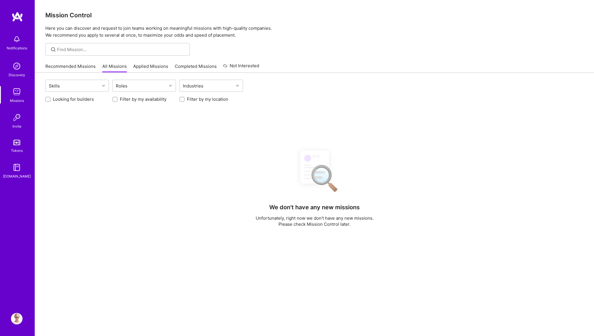
click at [147, 64] on link "Applied Missions" at bounding box center [150, 68] width 35 height 10
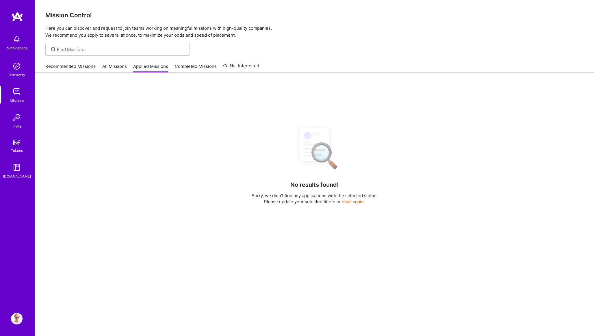
click at [119, 67] on link "All Missions" at bounding box center [114, 68] width 25 height 10
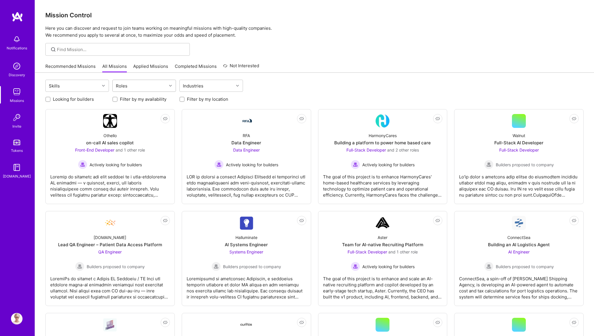
click at [160, 83] on div "Roles" at bounding box center [140, 86] width 54 height 12
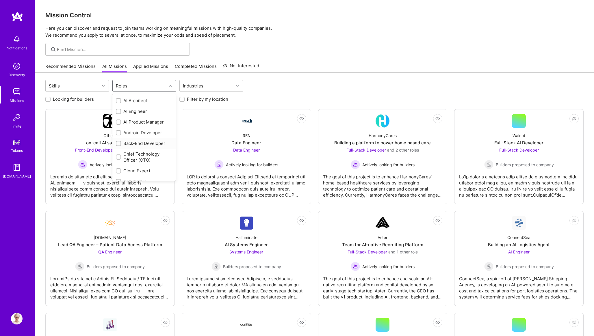
scroll to position [276, 0]
